Goal: Transaction & Acquisition: Download file/media

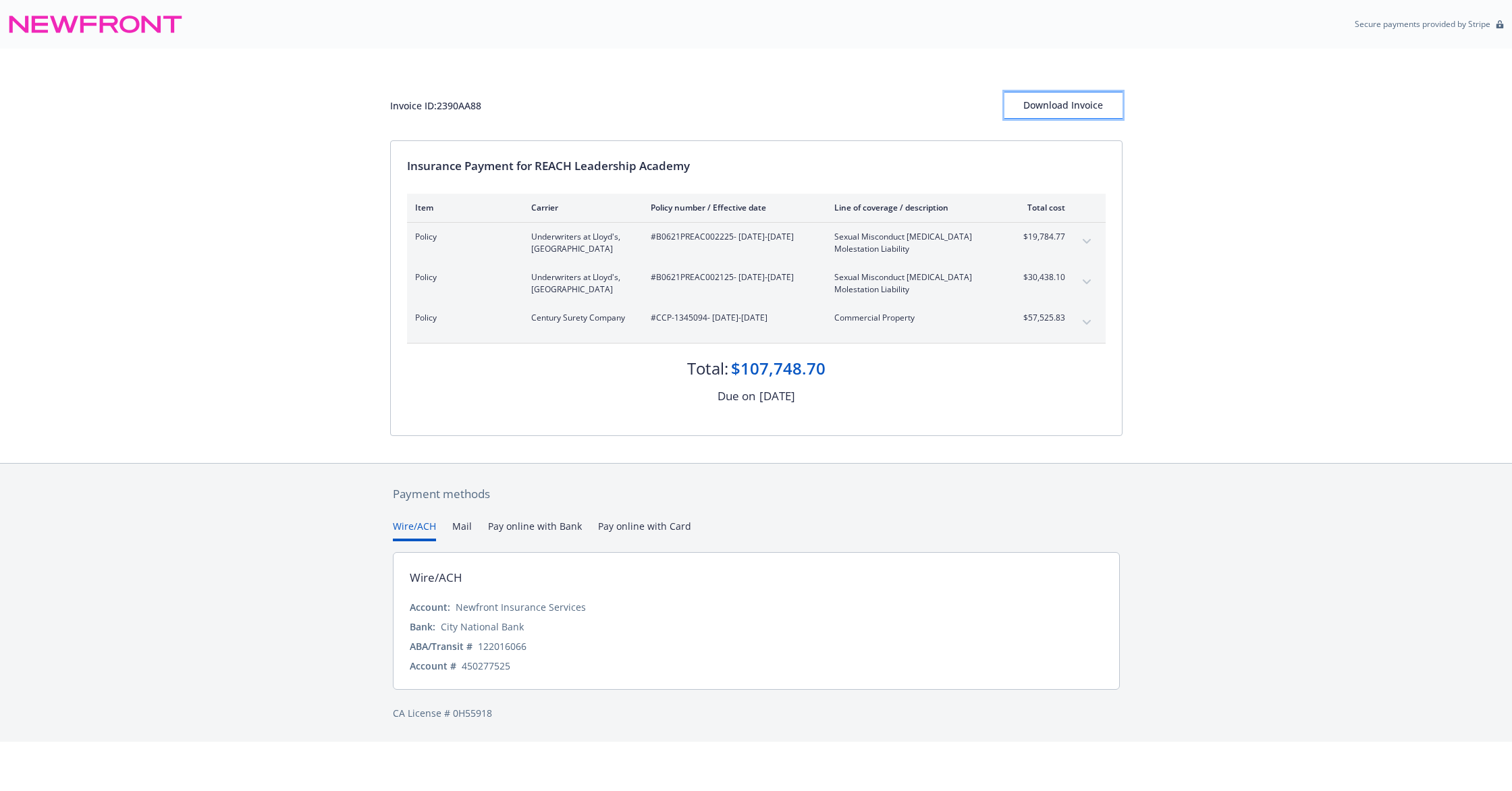
click at [1078, 104] on div "Download Invoice" at bounding box center [1063, 105] width 118 height 26
